Goal: Task Accomplishment & Management: Complete application form

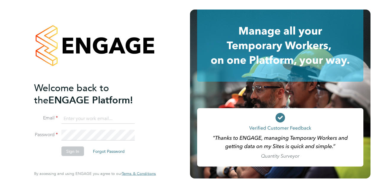
type input "james.hamilton@wates.co.uk"
click at [74, 152] on button "Sign In" at bounding box center [73, 151] width 23 height 10
type input "james.hamilton@wates.co.uk"
click at [74, 151] on button "Sign In" at bounding box center [73, 151] width 23 height 10
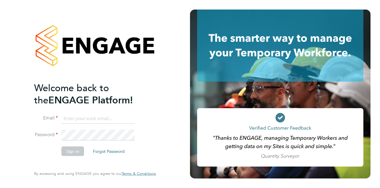
type input "[PERSON_NAME][EMAIL_ADDRESS][PERSON_NAME][PERSON_NAME][DOMAIN_NAME]"
click at [74, 151] on button "Sign In" at bounding box center [73, 151] width 23 height 10
